Goal: Information Seeking & Learning: Learn about a topic

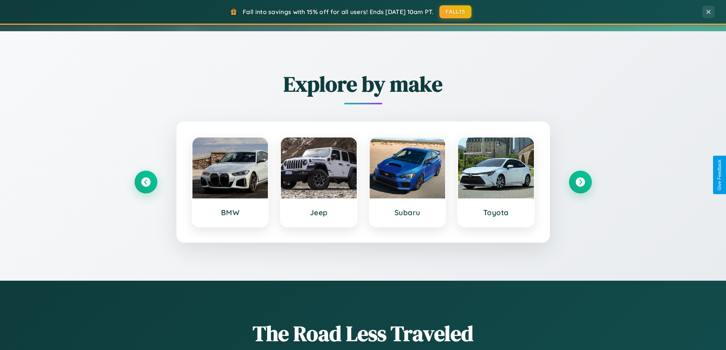
scroll to position [525, 0]
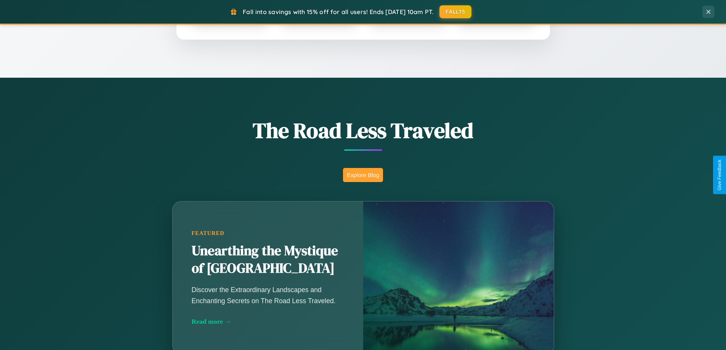
click at [363, 175] on button "Explore Blog" at bounding box center [363, 175] width 40 height 14
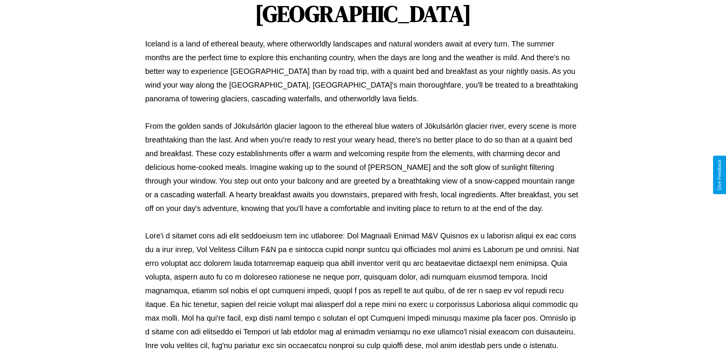
scroll to position [247, 0]
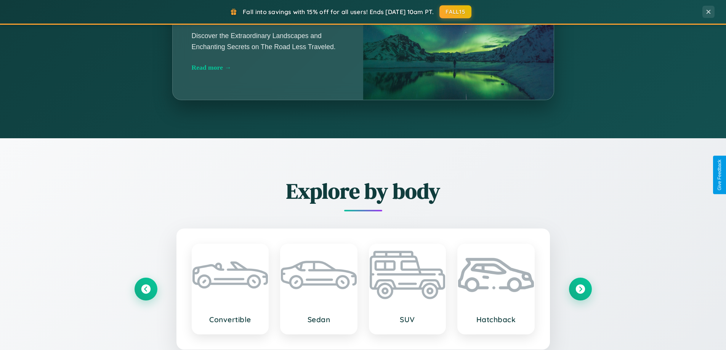
scroll to position [525, 0]
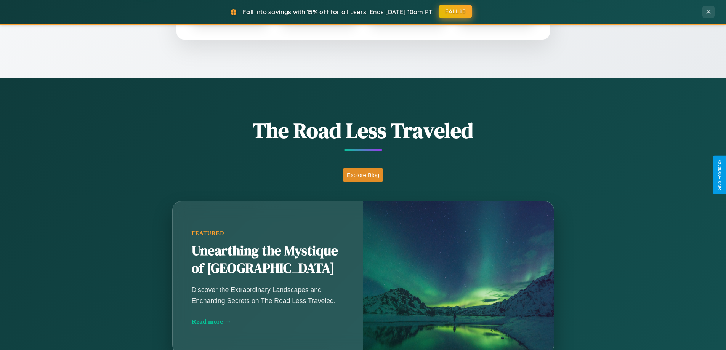
click at [456, 11] on button "FALL15" at bounding box center [456, 12] width 34 height 14
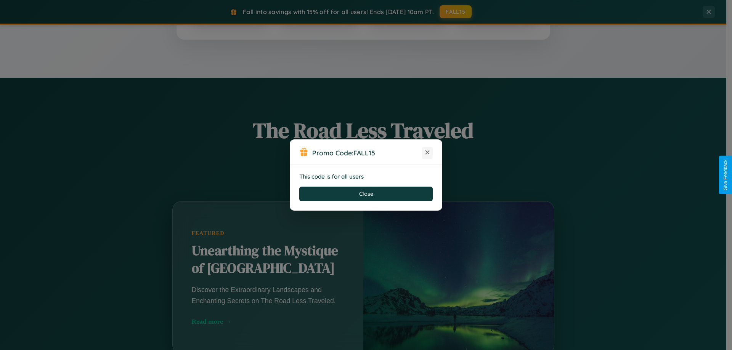
click at [427, 153] on icon at bounding box center [428, 153] width 8 height 8
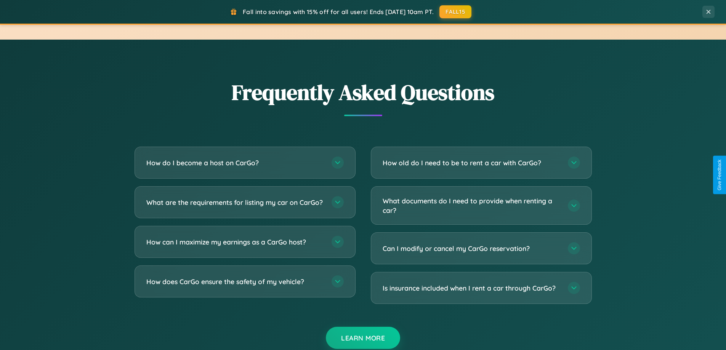
scroll to position [1467, 0]
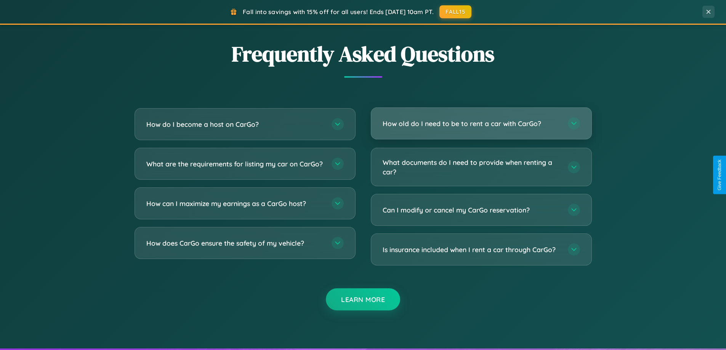
click at [481, 124] on h3 "How old do I need to be to rent a car with CarGo?" at bounding box center [472, 124] width 178 height 10
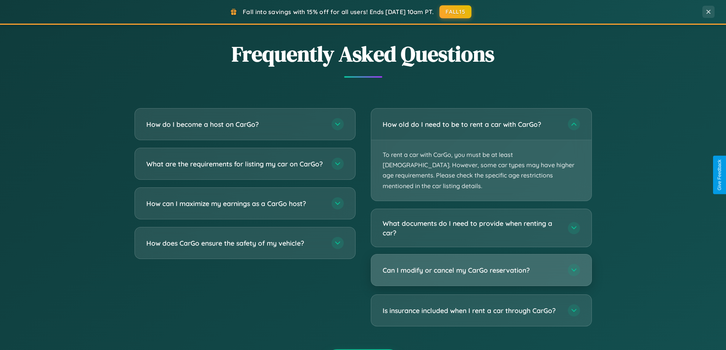
click at [481, 266] on h3 "Can I modify or cancel my CarGo reservation?" at bounding box center [472, 271] width 178 height 10
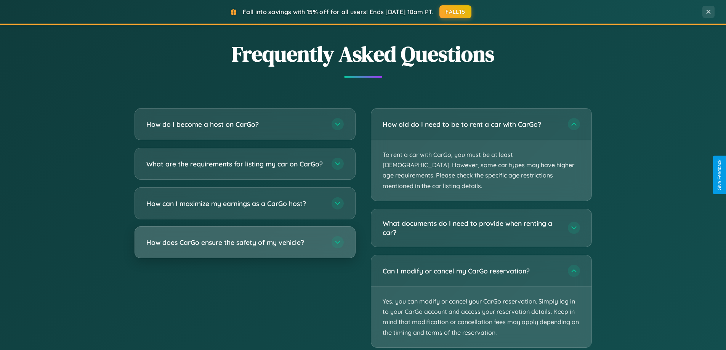
click at [245, 247] on h3 "How does CarGo ensure the safety of my vehicle?" at bounding box center [235, 243] width 178 height 10
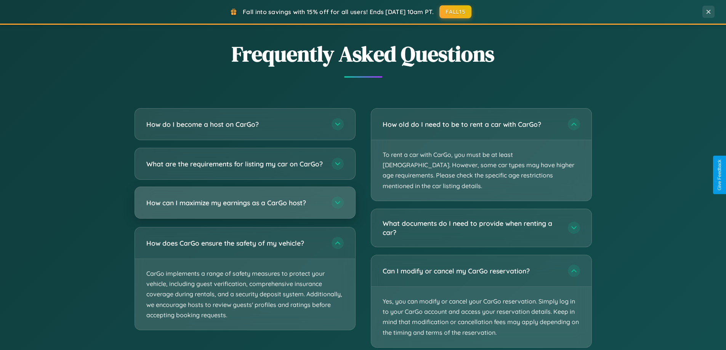
click at [245, 208] on h3 "How can I maximize my earnings as a CarGo host?" at bounding box center [235, 203] width 178 height 10
